Goal: Task Accomplishment & Management: Manage account settings

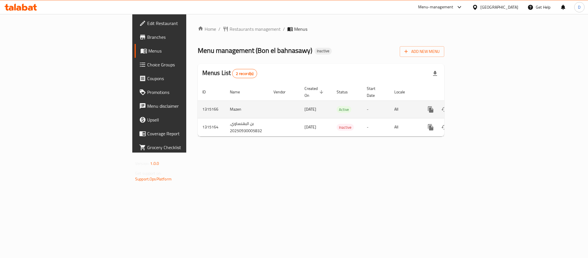
drag, startPoint x: 0, startPoint y: 0, endPoint x: 568, endPoint y: 102, distance: 576.8
click at [476, 106] on icon "enhanced table" at bounding box center [472, 109] width 7 height 7
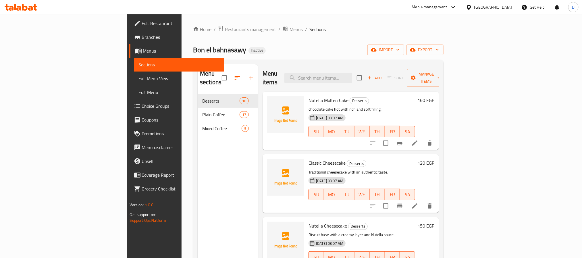
drag, startPoint x: 54, startPoint y: 78, endPoint x: 69, endPoint y: 0, distance: 78.7
click at [139, 78] on span "Full Menu View" at bounding box center [179, 78] width 81 height 7
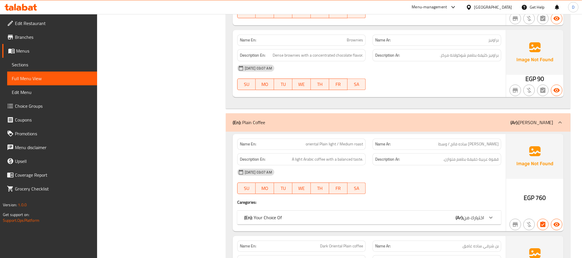
scroll to position [775, 0]
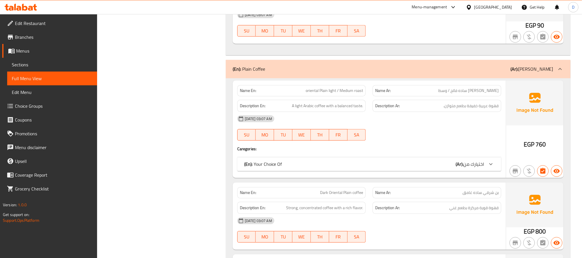
click at [384, 161] on div "(En): Your Choice Of (Ar): اختيارك من" at bounding box center [369, 164] width 264 height 14
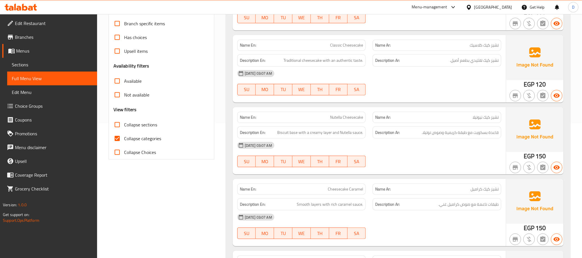
scroll to position [129, 0]
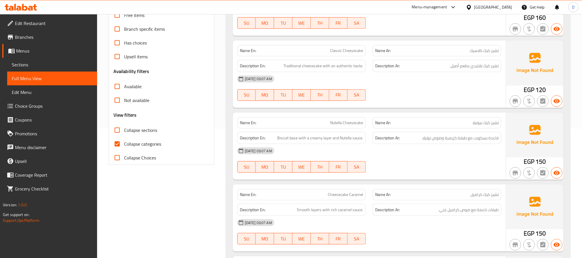
click at [159, 145] on span "Collapse categories" at bounding box center [142, 143] width 37 height 7
click at [124, 145] on input "Collapse categories" at bounding box center [117, 144] width 14 height 14
checkbox input "false"
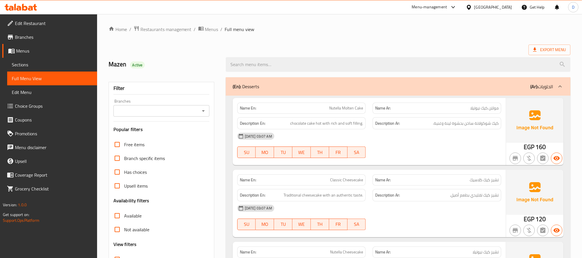
click at [413, 84] on div "(En): Desserts (Ar): الحلويات" at bounding box center [393, 86] width 320 height 7
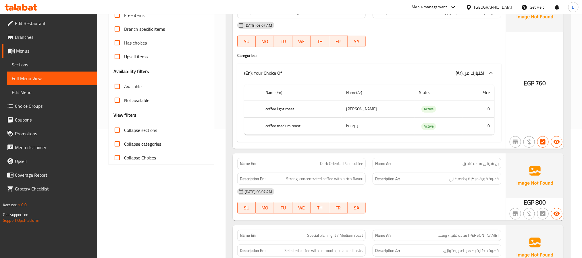
scroll to position [43, 0]
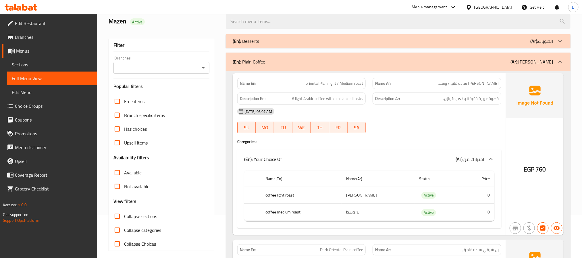
click at [392, 120] on div "[DATE] 03:07 AM SU MO TU WE TH FR SA" at bounding box center [369, 121] width 271 height 32
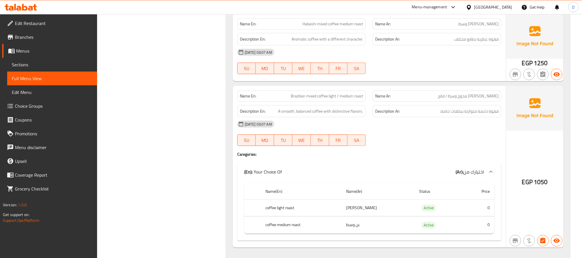
scroll to position [2545, 0]
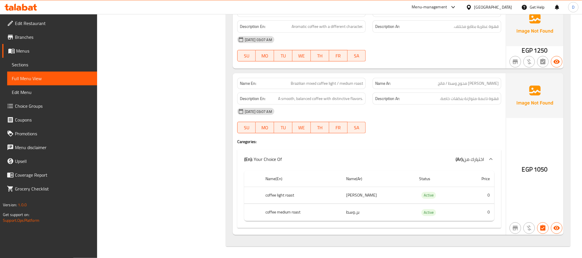
click at [368, 115] on div "[DATE] 03:07 AM" at bounding box center [369, 112] width 271 height 14
click at [356, 82] on span "Brazilian mixed coffee light / medium roast" at bounding box center [327, 83] width 72 height 6
copy span "roast"
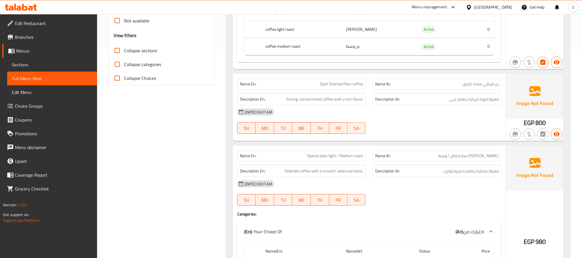
scroll to position [0, 0]
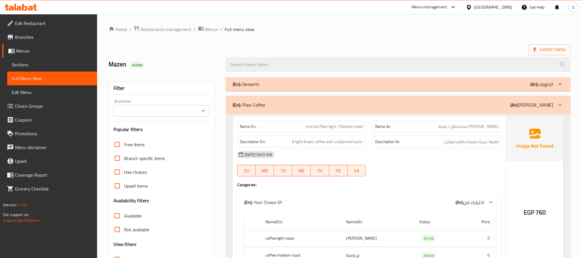
click at [534, 86] on b "(Ar):" at bounding box center [534, 84] width 8 height 9
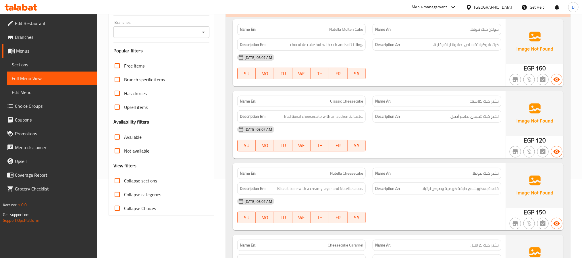
scroll to position [86, 0]
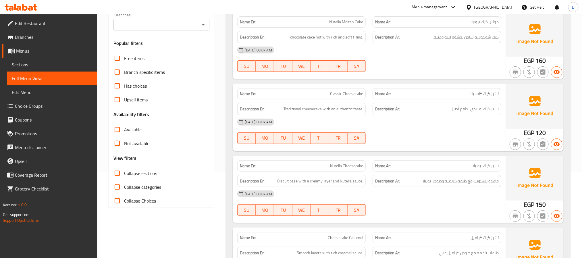
click at [402, 128] on div "[DATE] 03:07 AM" at bounding box center [369, 122] width 271 height 14
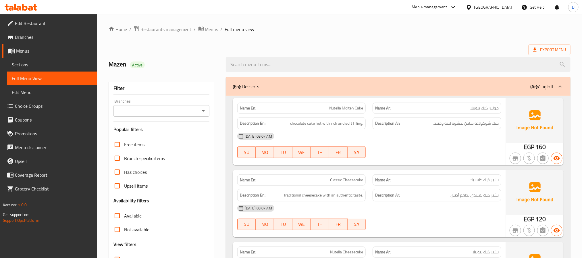
click at [49, 66] on span "Sections" at bounding box center [52, 64] width 81 height 7
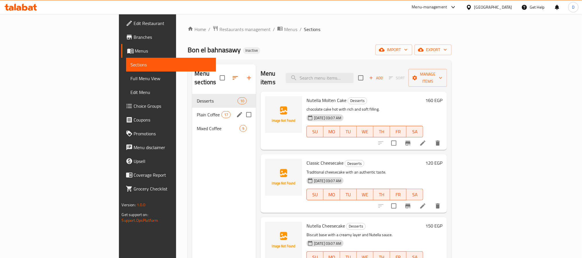
click at [197, 111] on span "Plain Coffee" at bounding box center [209, 114] width 24 height 7
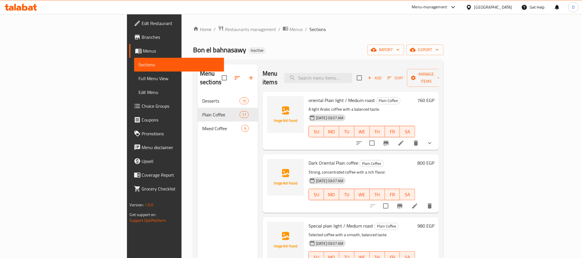
click at [322, 159] on span "Dark Oriental Plain coffee" at bounding box center [333, 163] width 50 height 9
copy h6 "coffee"
click at [404, 140] on icon at bounding box center [400, 143] width 7 height 7
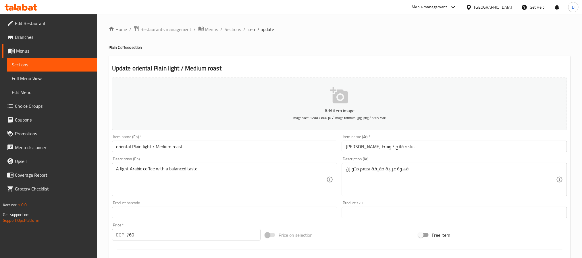
click at [177, 146] on input "oriental Plain light / Medium roast" at bounding box center [224, 146] width 225 height 11
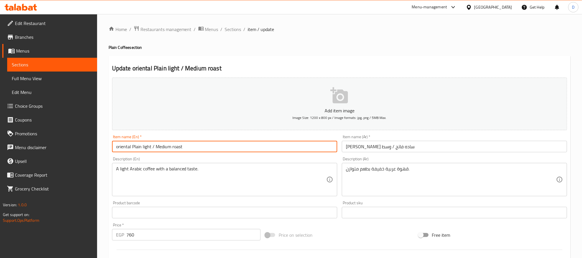
click at [177, 146] on input "oriental Plain light / Medium roast" at bounding box center [224, 146] width 225 height 11
paste input "coffee"
type input "oriental Plain light / Medium coffee"
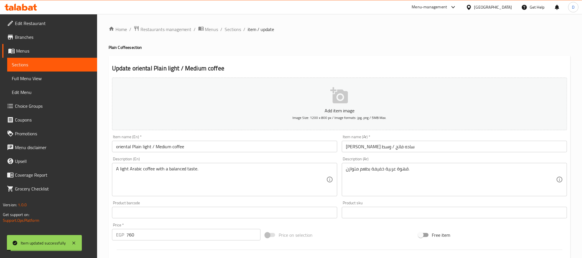
click at [236, 27] on span "Sections" at bounding box center [233, 29] width 16 height 7
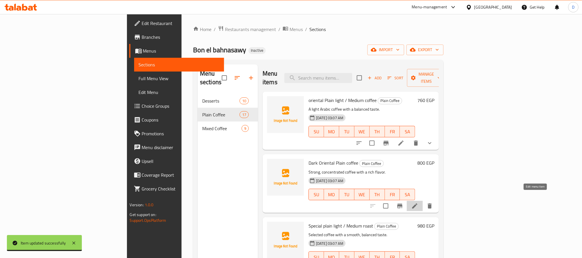
click at [418, 202] on icon at bounding box center [414, 205] width 7 height 7
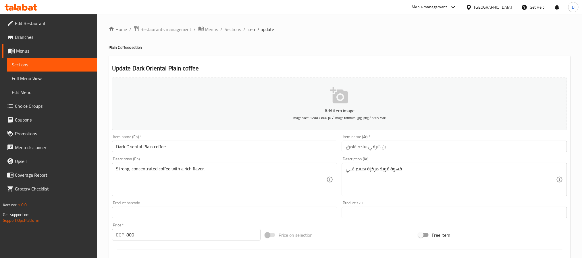
click at [151, 148] on input "Dark Oriental Plain coffee" at bounding box center [224, 146] width 225 height 11
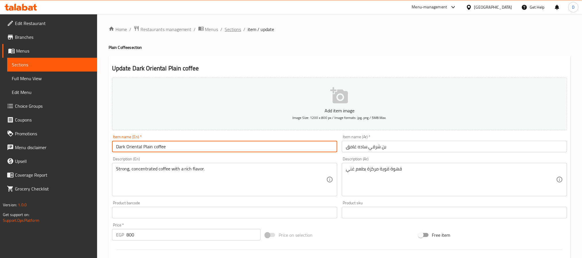
click at [234, 30] on span "Sections" at bounding box center [233, 29] width 16 height 7
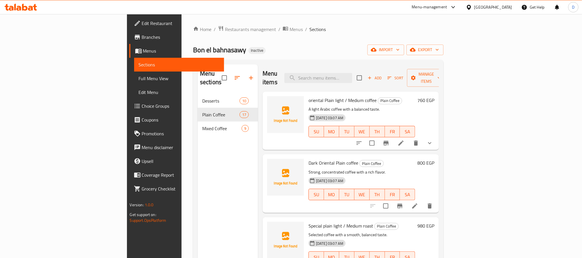
click at [404, 140] on icon at bounding box center [400, 143] width 7 height 7
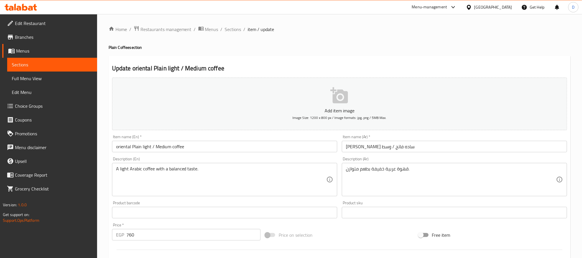
click at [171, 148] on input "oriental Plain light / Medium coffee" at bounding box center [224, 146] width 225 height 11
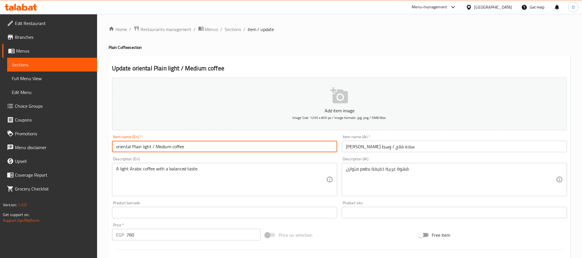
paste input "roast"
click at [192, 146] on input "oriental Plain light / Medium roast coffee" at bounding box center [224, 146] width 225 height 11
type input "oriental Plain light / Medium roast coffee"
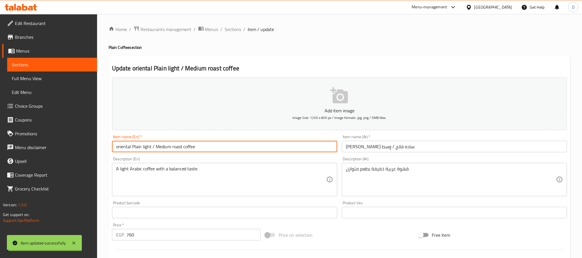
click at [235, 28] on span "Sections" at bounding box center [233, 29] width 16 height 7
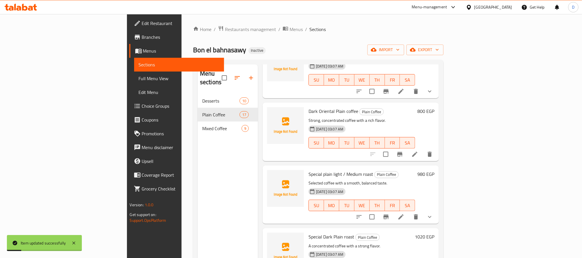
scroll to position [86, 0]
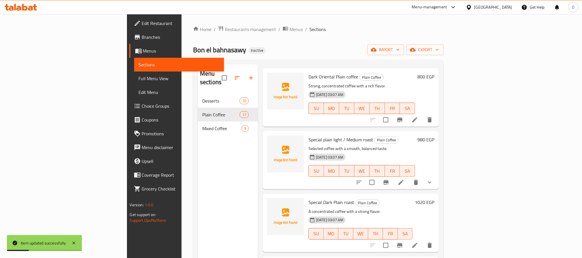
click at [403, 180] on icon at bounding box center [400, 182] width 5 height 5
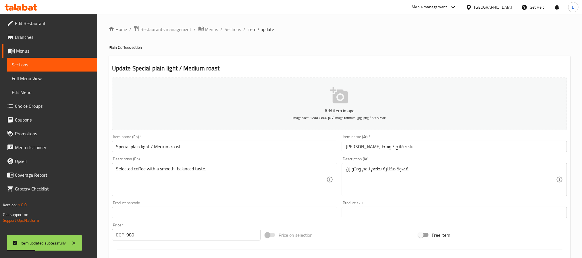
click at [205, 146] on input "Special plain light / Medium roast" at bounding box center [224, 146] width 225 height 11
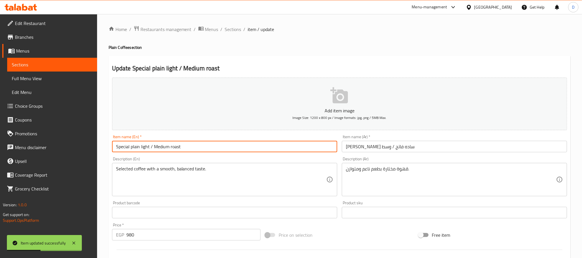
paste input "coffee"
type input "Special plain light / Medium roast coffee"
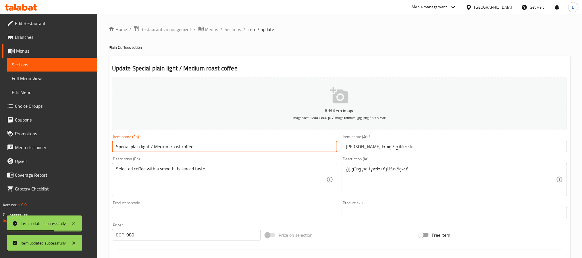
click at [234, 29] on span "Sections" at bounding box center [233, 29] width 16 height 7
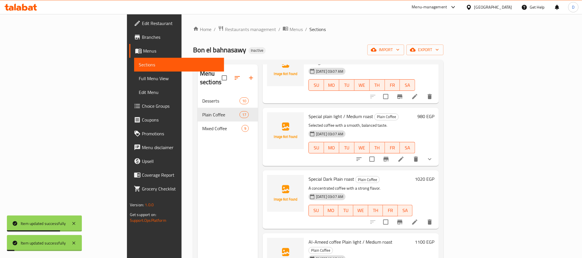
scroll to position [129, 0]
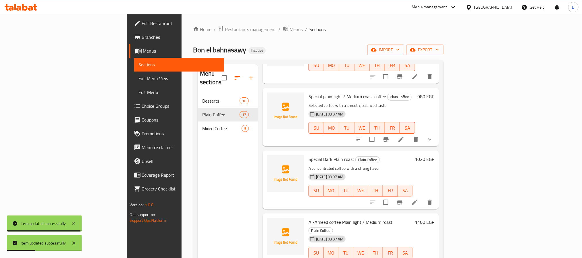
click at [423, 197] on li at bounding box center [415, 202] width 16 height 10
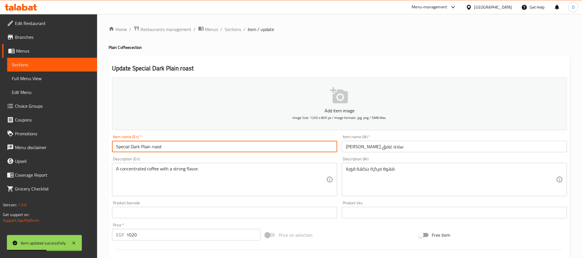
click at [217, 142] on input "Special Dark Plain roast" at bounding box center [224, 146] width 225 height 11
paste input "coffee"
type input "Special Dark Plain roast coffee"
click at [235, 30] on span "Sections" at bounding box center [233, 29] width 16 height 7
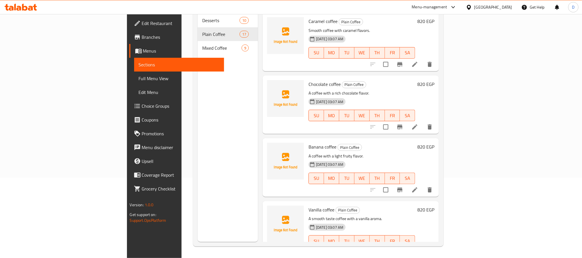
scroll to position [37, 0]
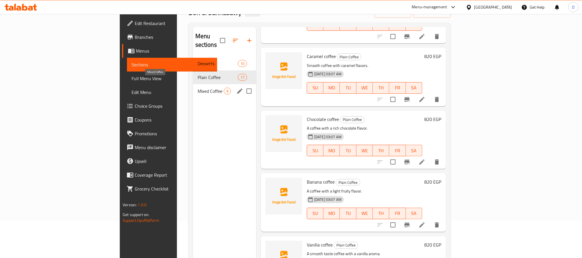
click at [198, 88] on span "Mixed Coffee" at bounding box center [211, 91] width 26 height 7
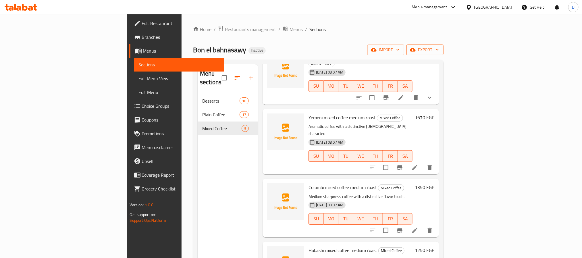
click at [439, 46] on span "export" at bounding box center [425, 49] width 28 height 7
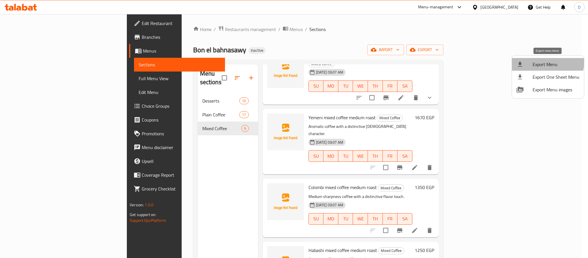
click at [546, 61] on span "Export Menu" at bounding box center [556, 64] width 47 height 7
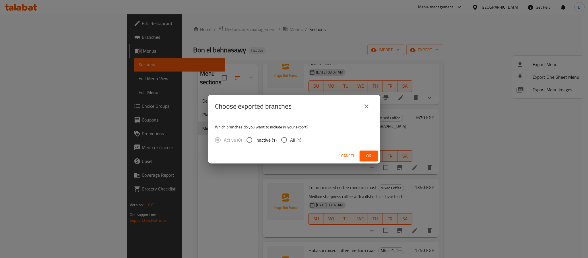
click at [374, 154] on button "Ok" at bounding box center [369, 155] width 18 height 11
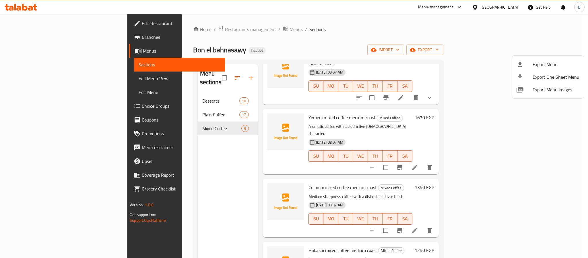
click at [49, 77] on div at bounding box center [294, 129] width 588 height 258
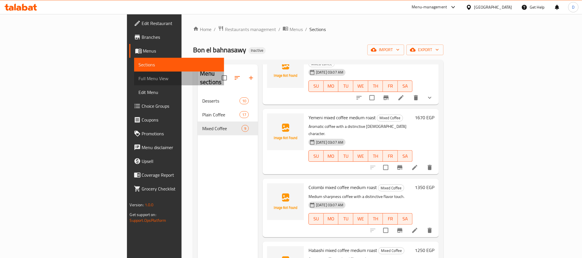
click at [139, 81] on span "Full Menu View" at bounding box center [179, 78] width 81 height 7
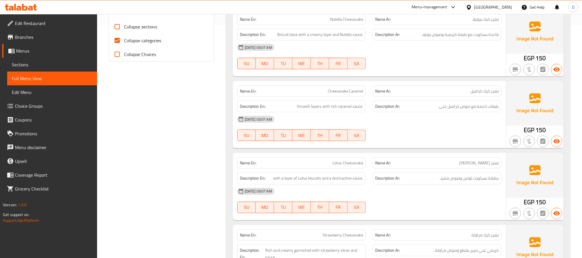
scroll to position [258, 0]
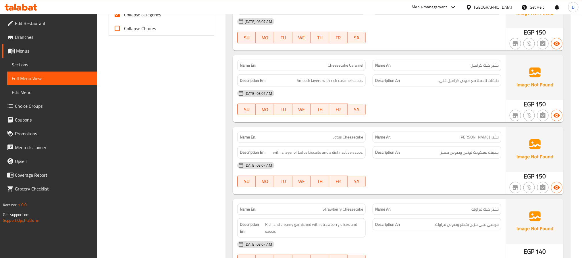
drag, startPoint x: 408, startPoint y: 93, endPoint x: 405, endPoint y: 93, distance: 2.9
click at [407, 93] on div "[DATE] 03:07 AM" at bounding box center [369, 93] width 271 height 14
